Goal: Task Accomplishment & Management: Manage account settings

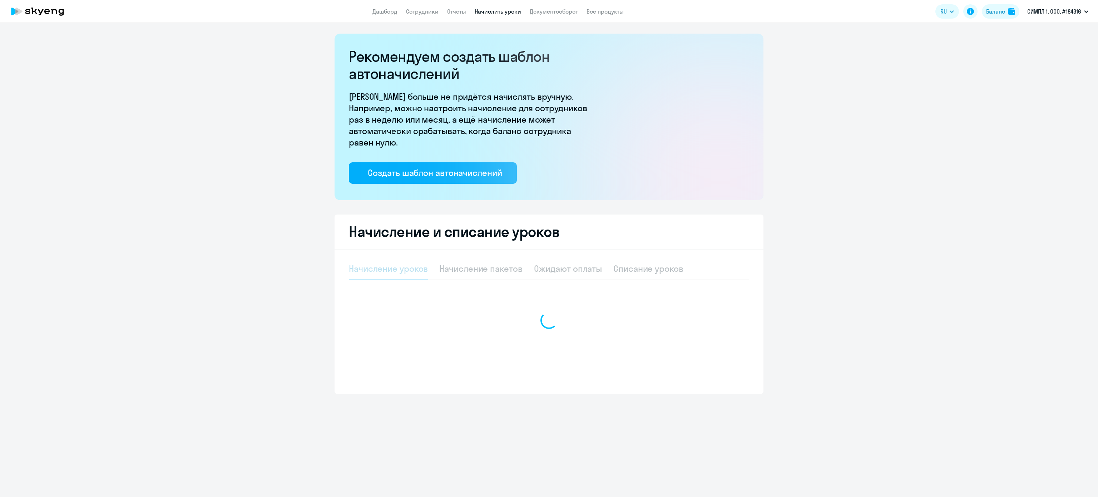
select select "10"
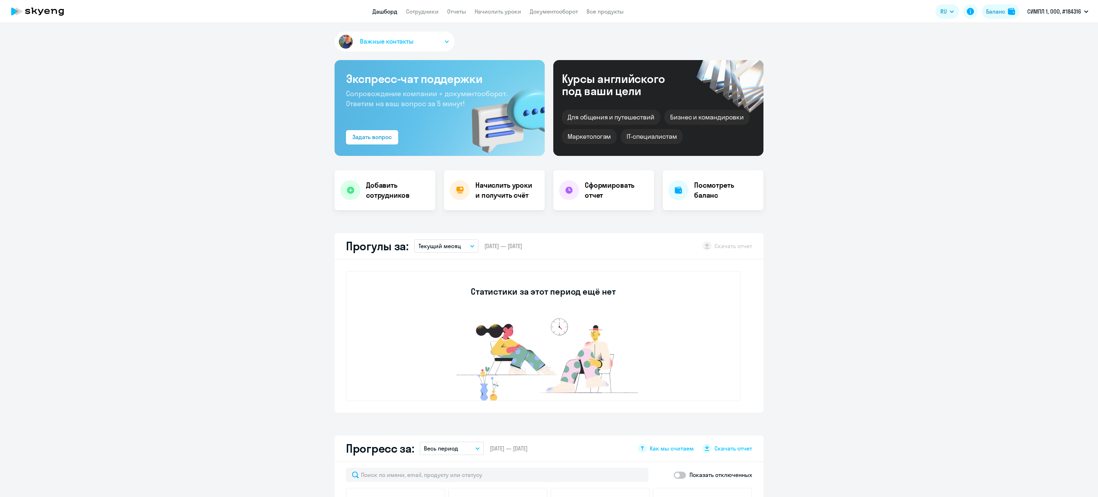
select select "30"
click at [498, 9] on link "Начислить уроки" at bounding box center [498, 11] width 46 height 7
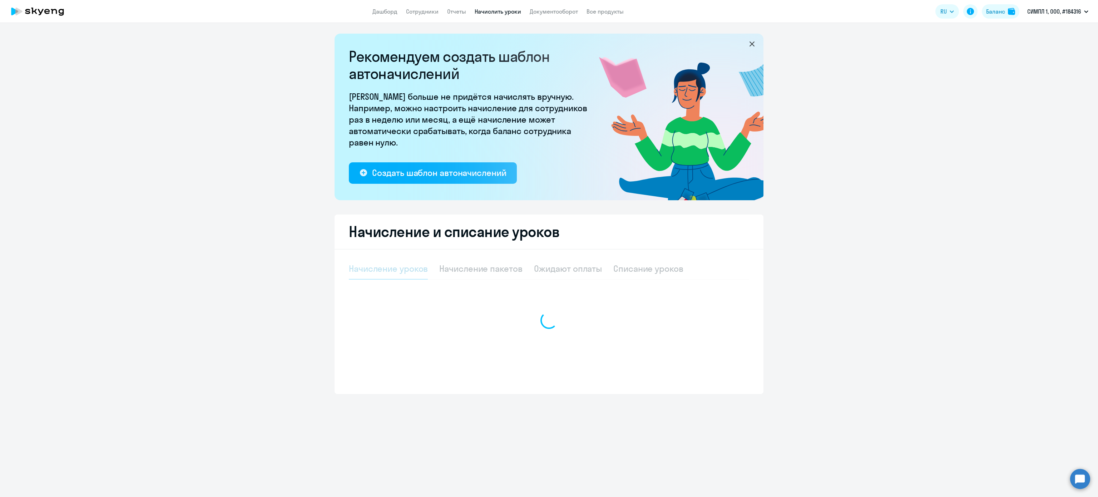
select select "10"
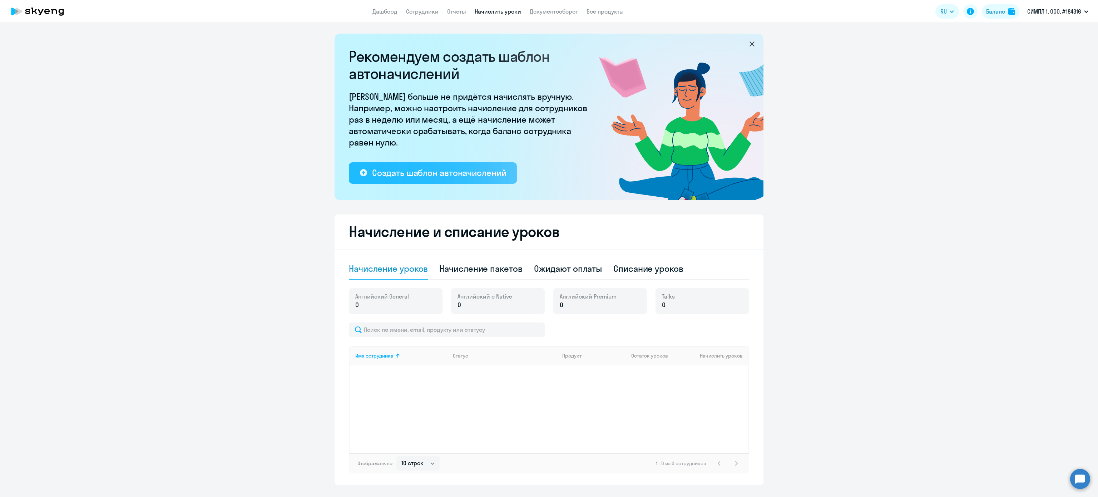
click at [488, 174] on div "Создать шаблон автоначислений" at bounding box center [439, 172] width 134 height 11
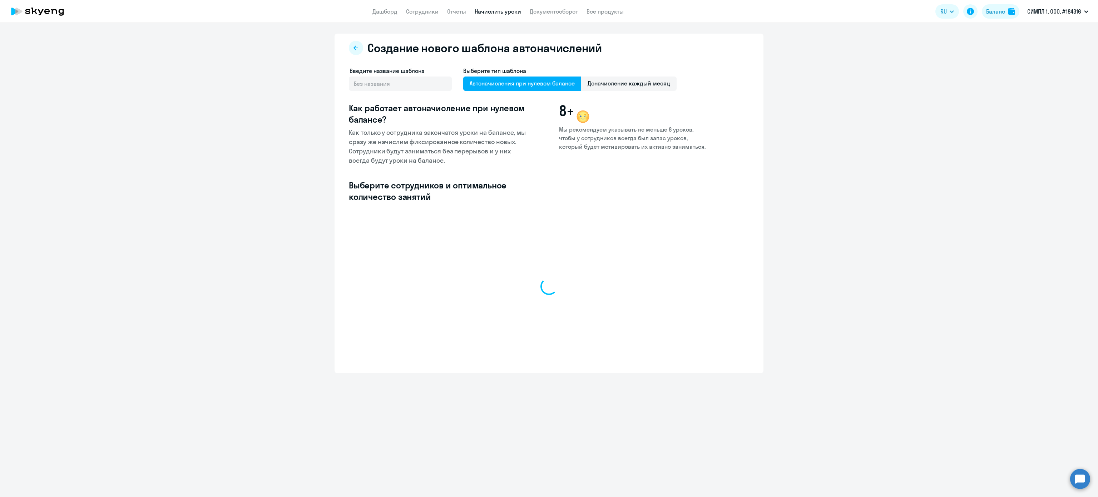
select select "10"
click at [604, 81] on span "Доначисление каждый месяц" at bounding box center [628, 83] width 95 height 14
click at [0, 0] on input "Доначисление каждый месяц" at bounding box center [0, 0] width 0 height 0
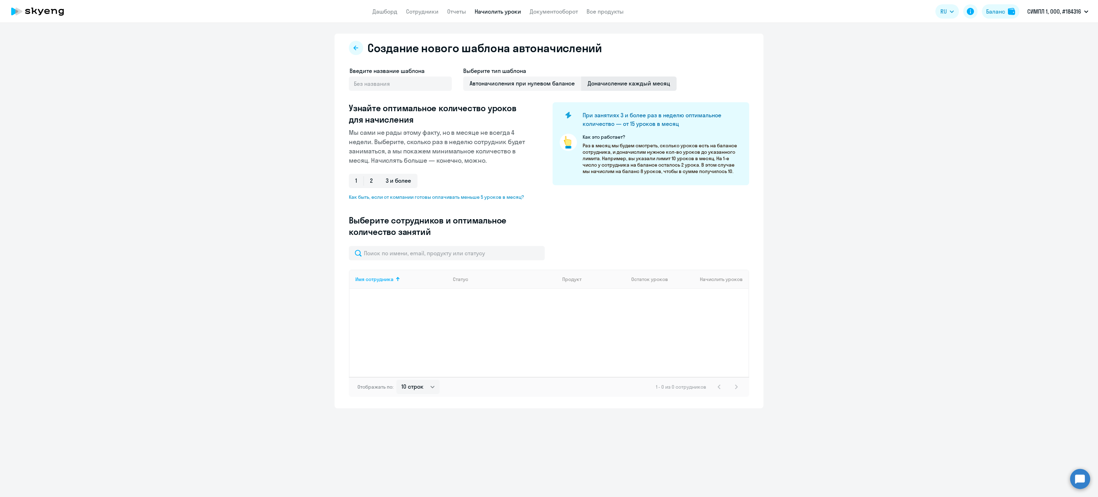
click at [598, 80] on span "Доначисление каждый месяц" at bounding box center [628, 83] width 95 height 14
click at [0, 0] on input "Доначисление каждый месяц" at bounding box center [0, 0] width 0 height 0
